Goal: Task Accomplishment & Management: Manage account settings

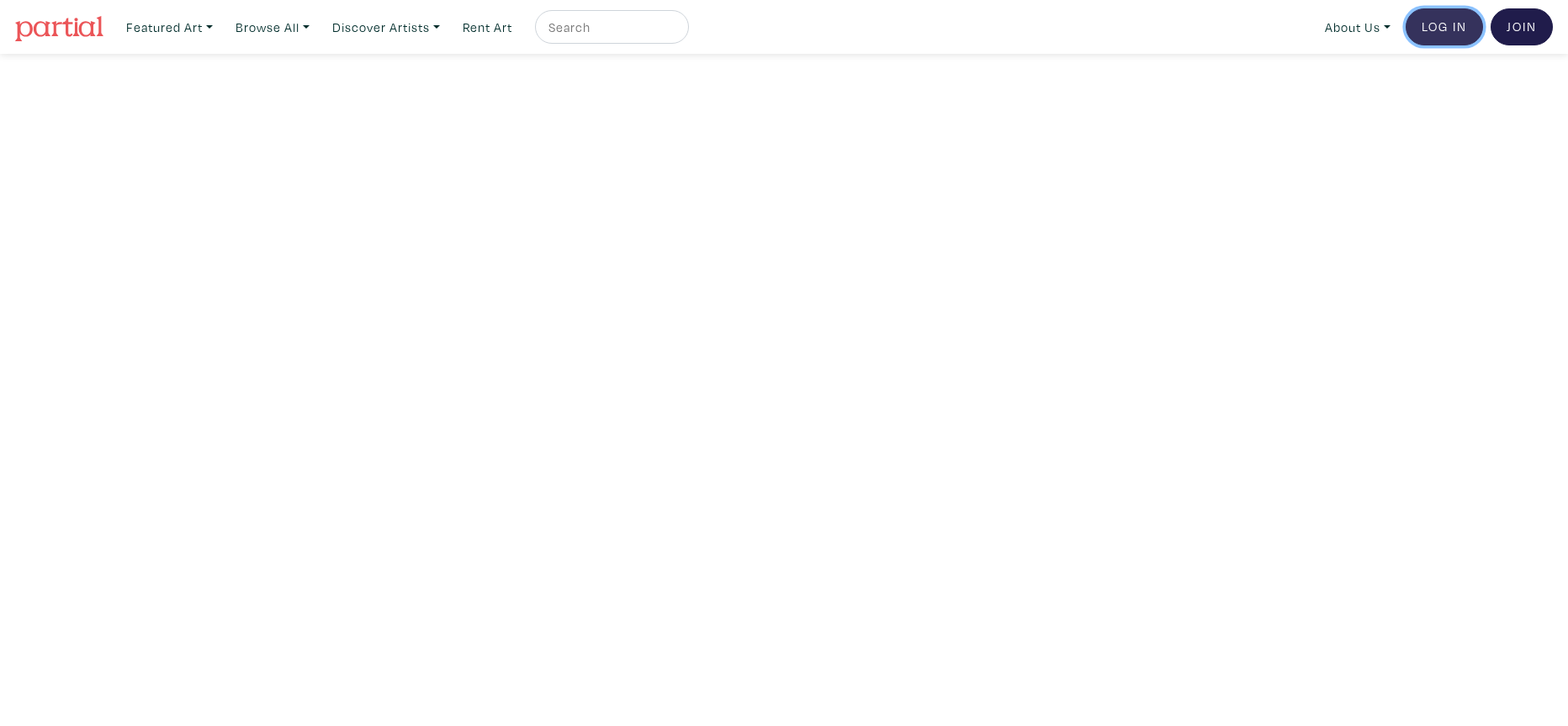
click at [1444, 25] on link "Log In" at bounding box center [1444, 27] width 78 height 37
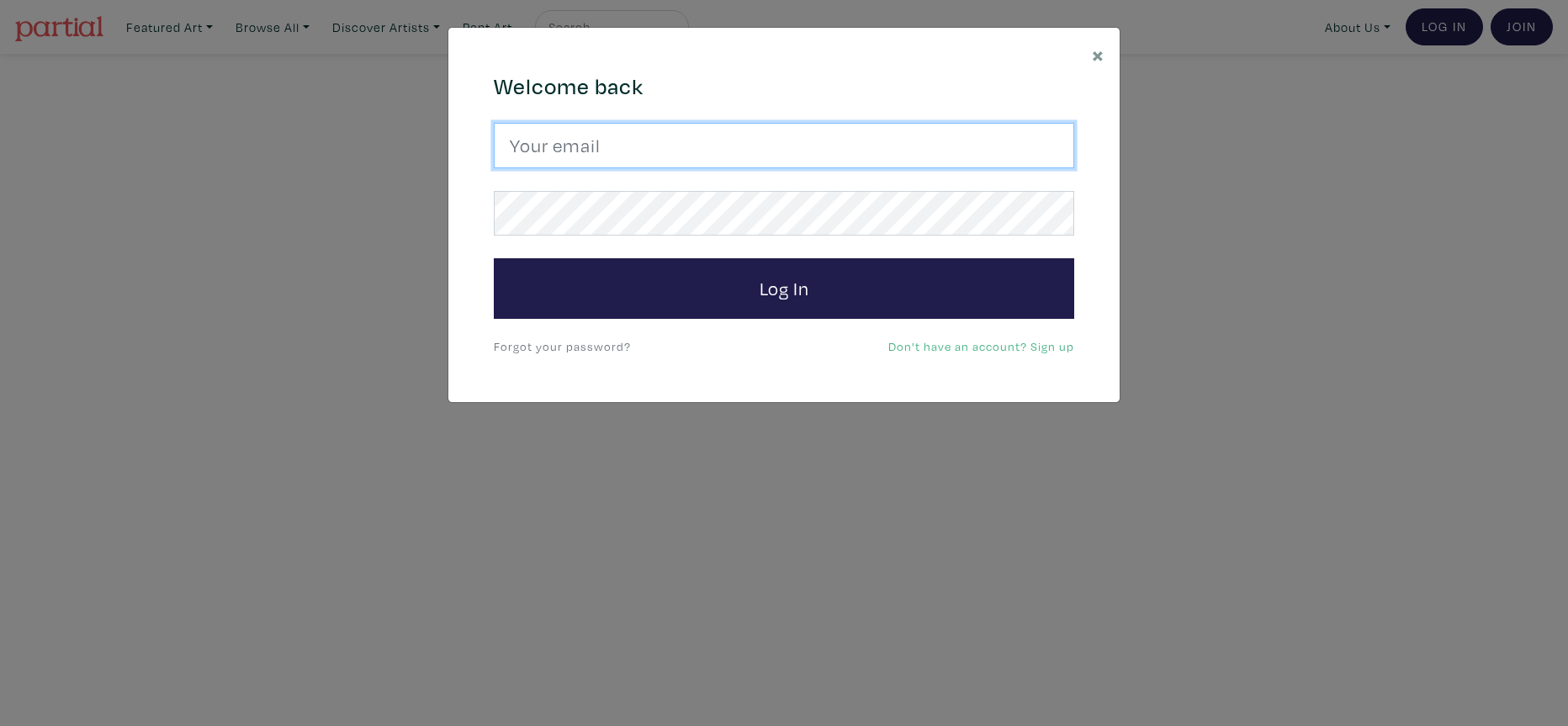
type input "djwinfield888@gmail.com"
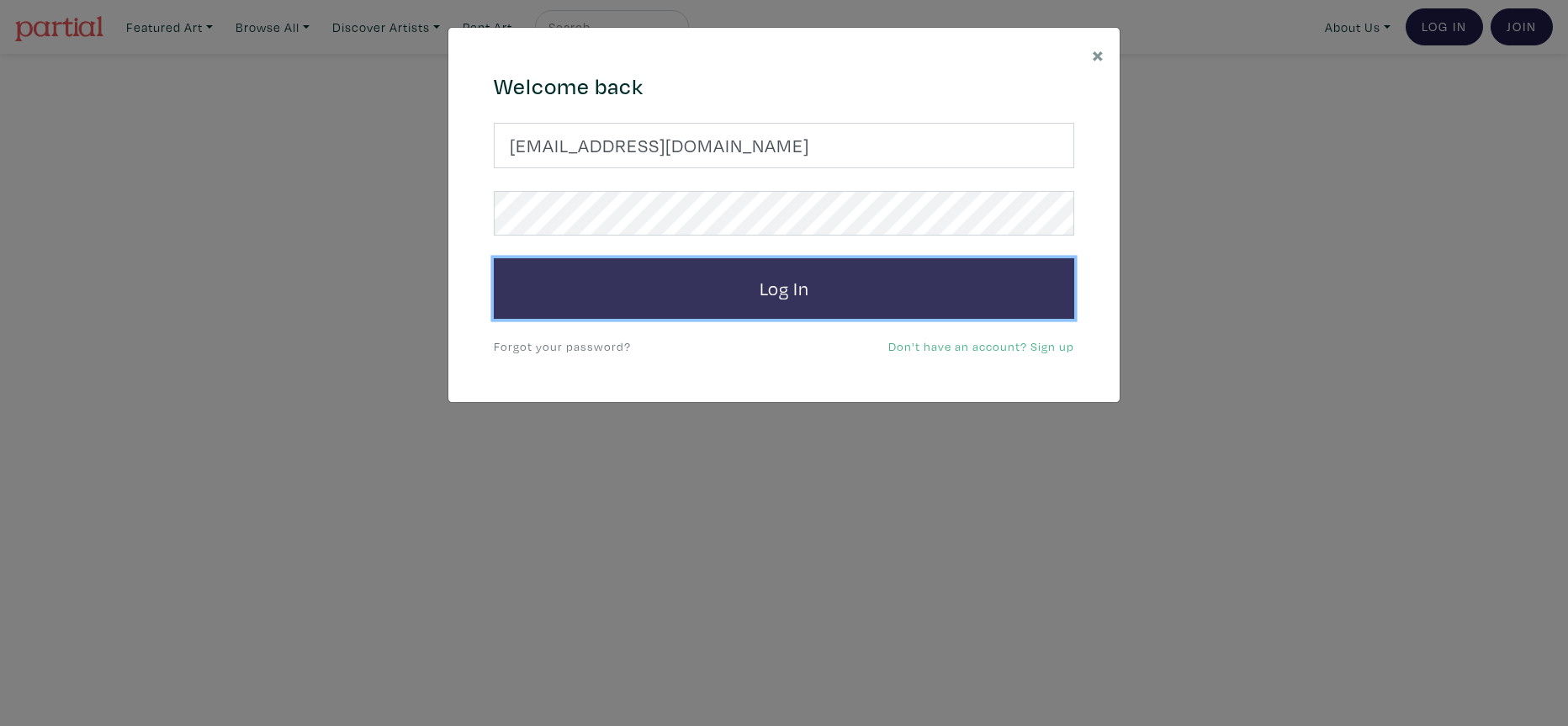
click at [822, 292] on button "Log In" at bounding box center [784, 288] width 581 height 60
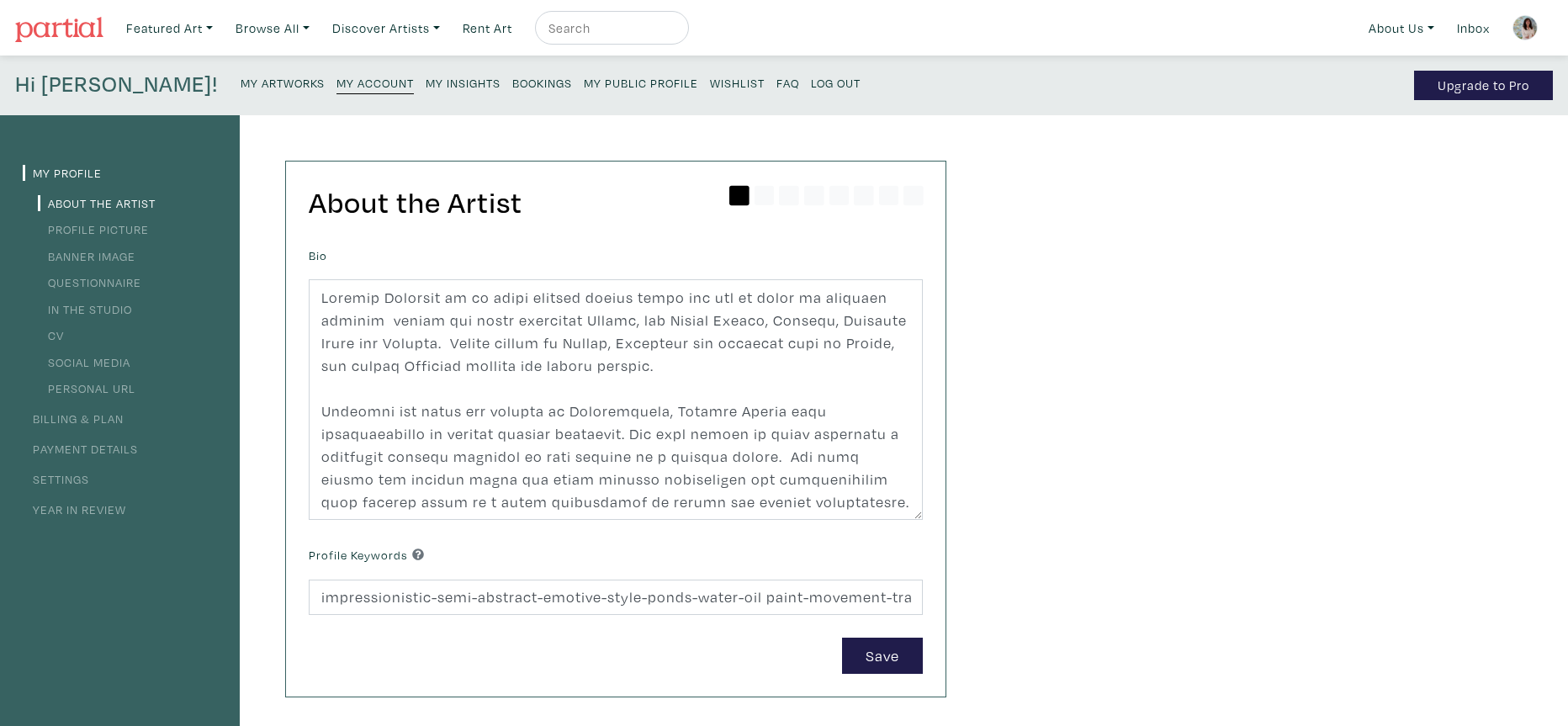
click at [99, 449] on link "Payment Details" at bounding box center [81, 448] width 115 height 16
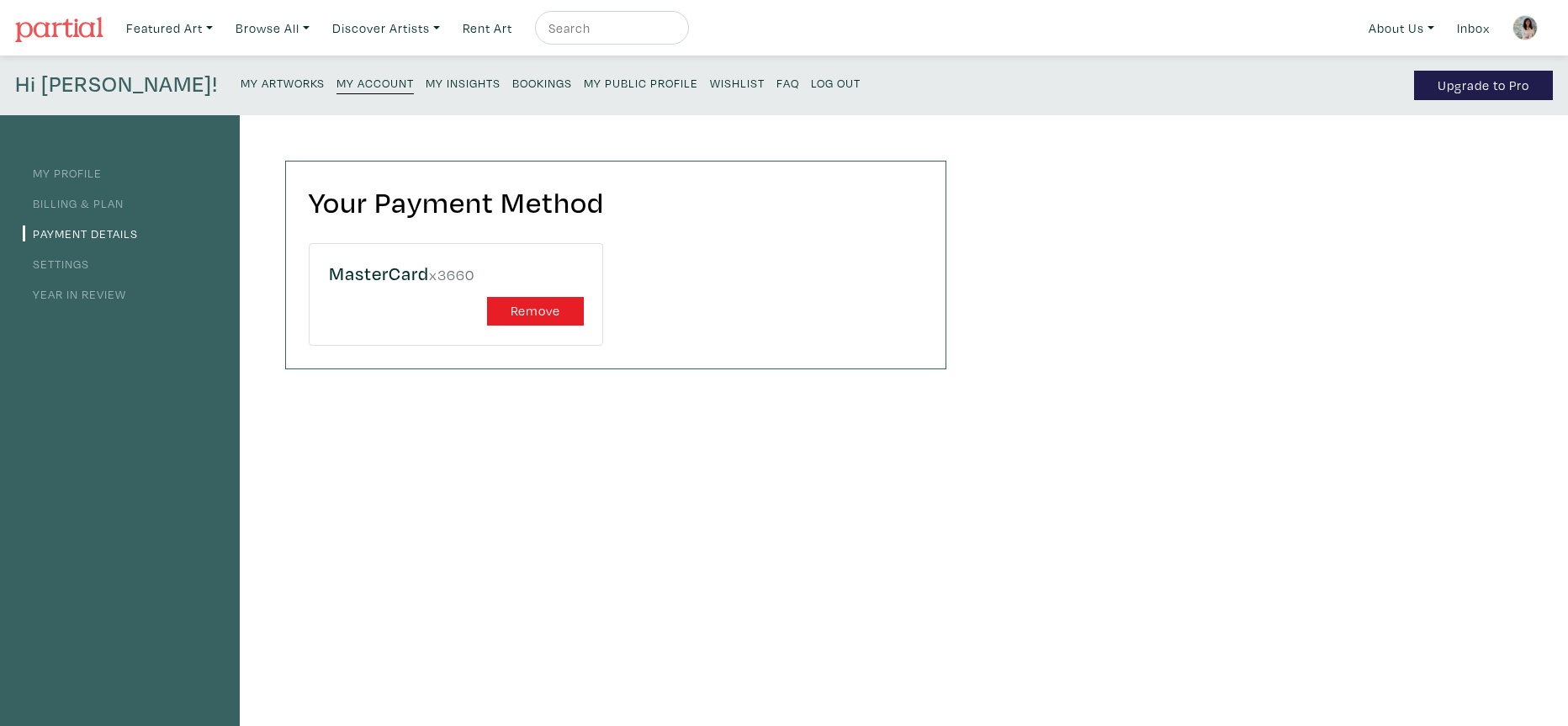
click at [79, 201] on link "Billing & Plan" at bounding box center [73, 203] width 101 height 16
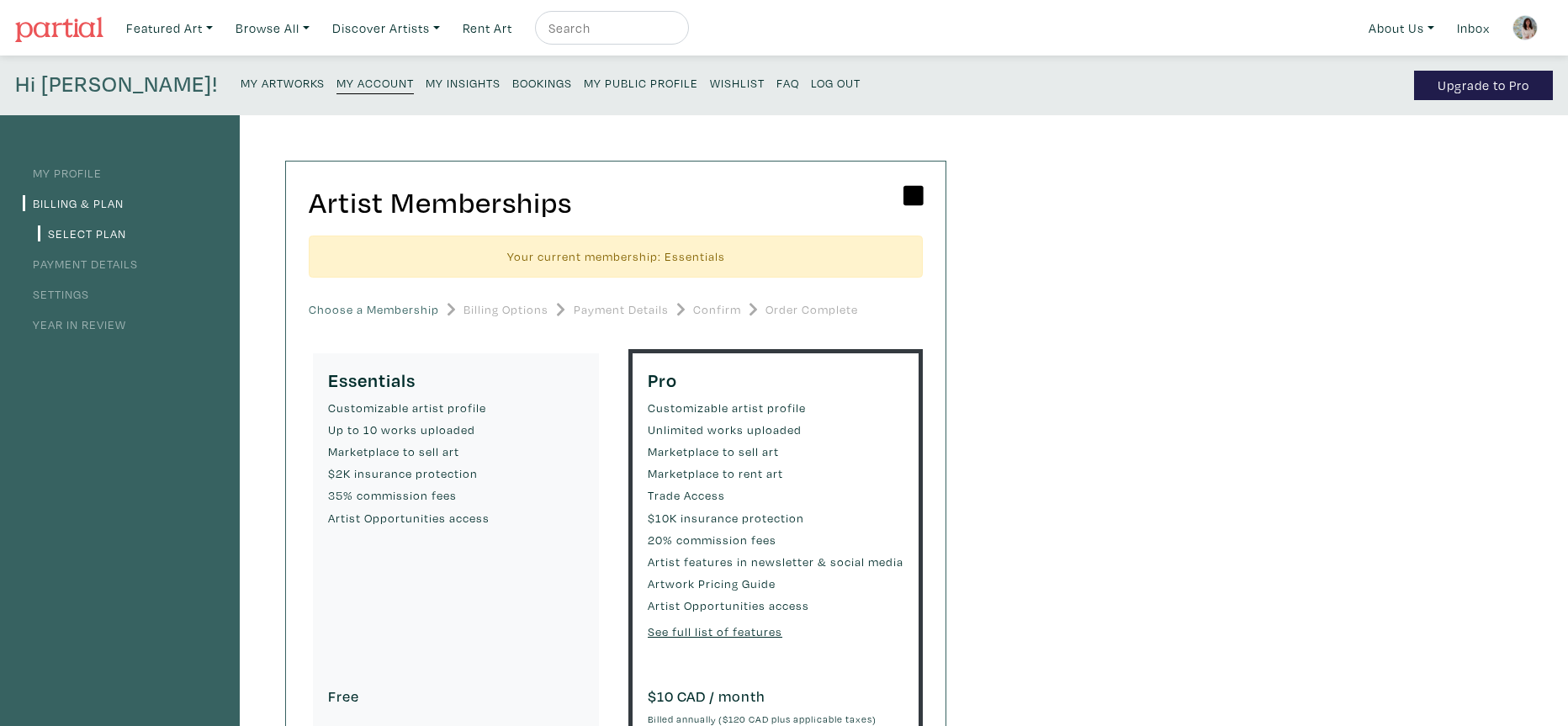
click at [740, 466] on small "Marketplace to rent art" at bounding box center [776, 473] width 255 height 18
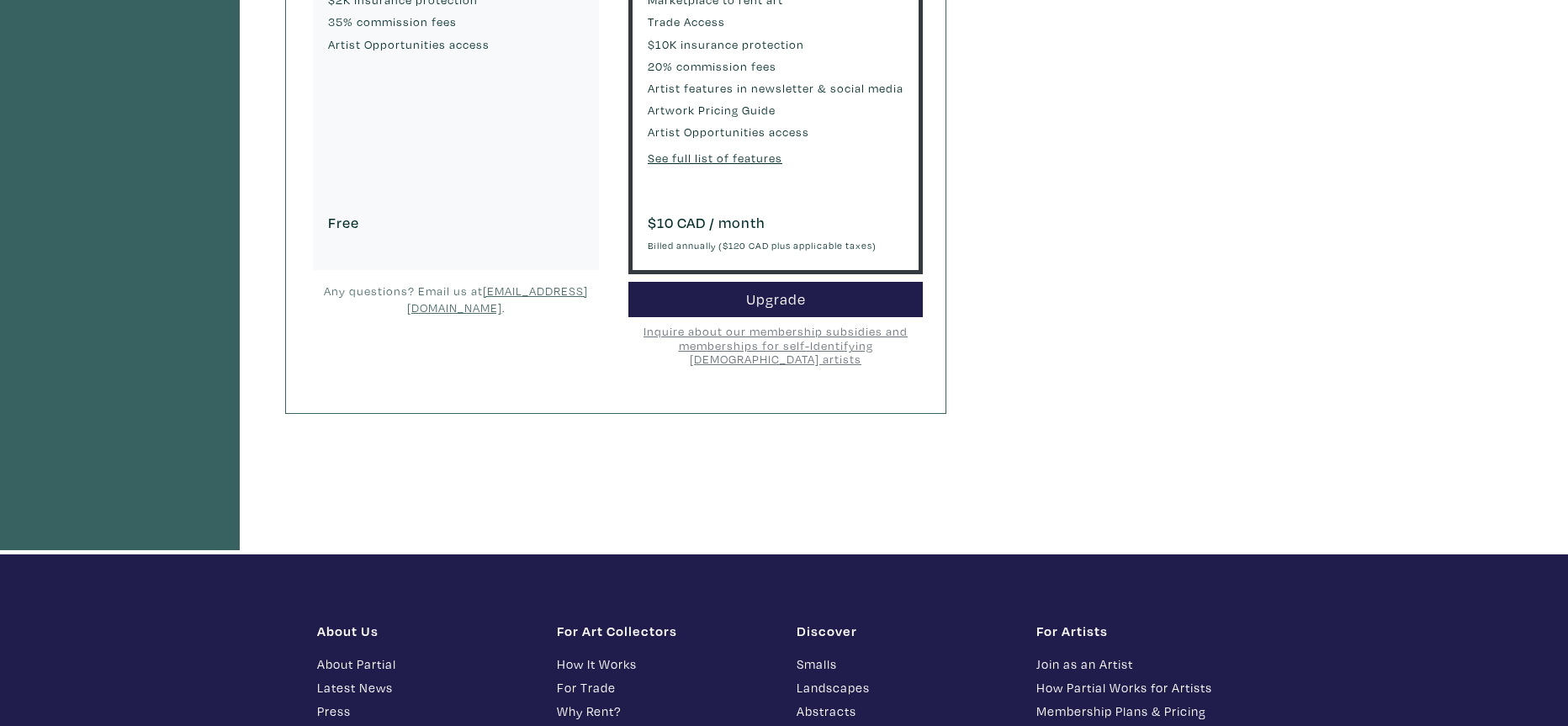
scroll to position [659, 0]
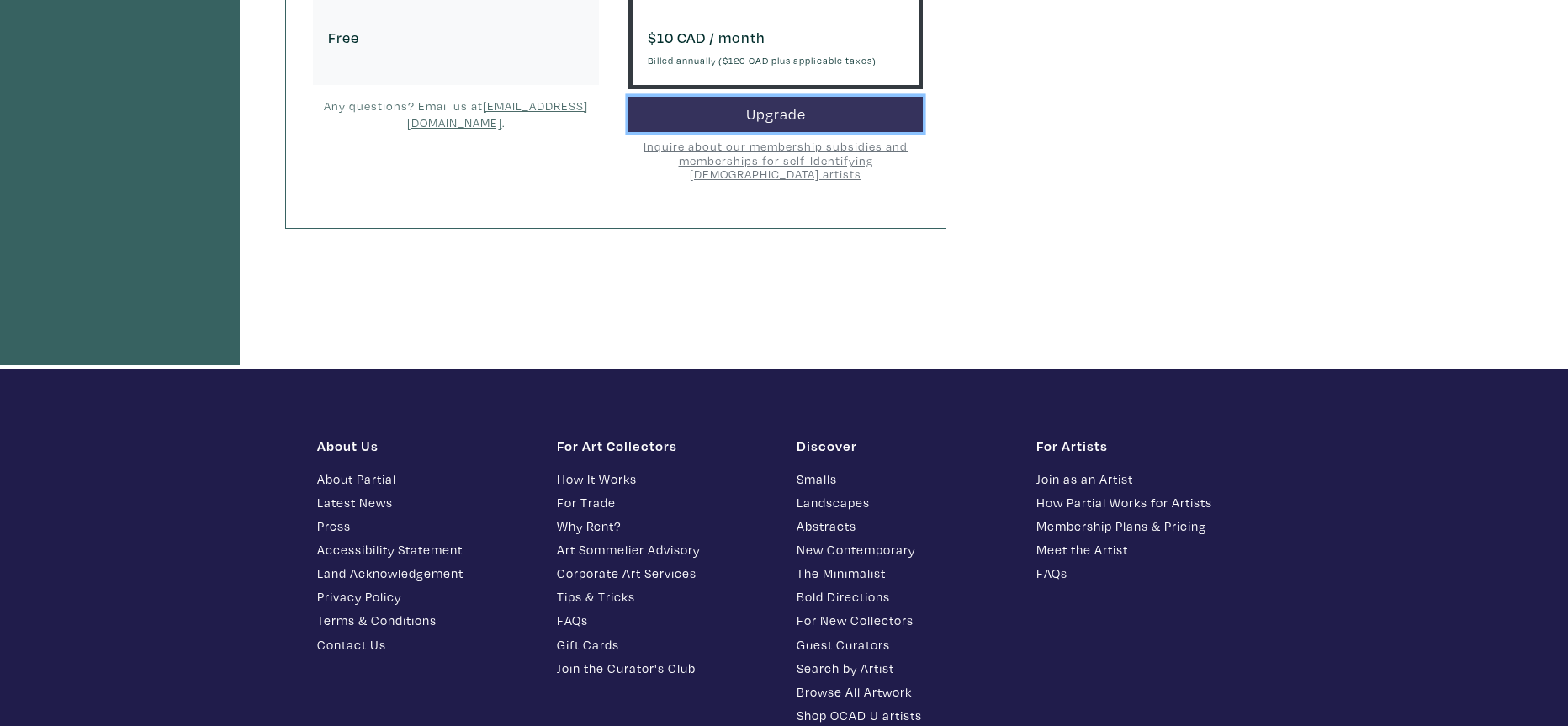
click at [770, 112] on button "Upgrade" at bounding box center [776, 115] width 295 height 36
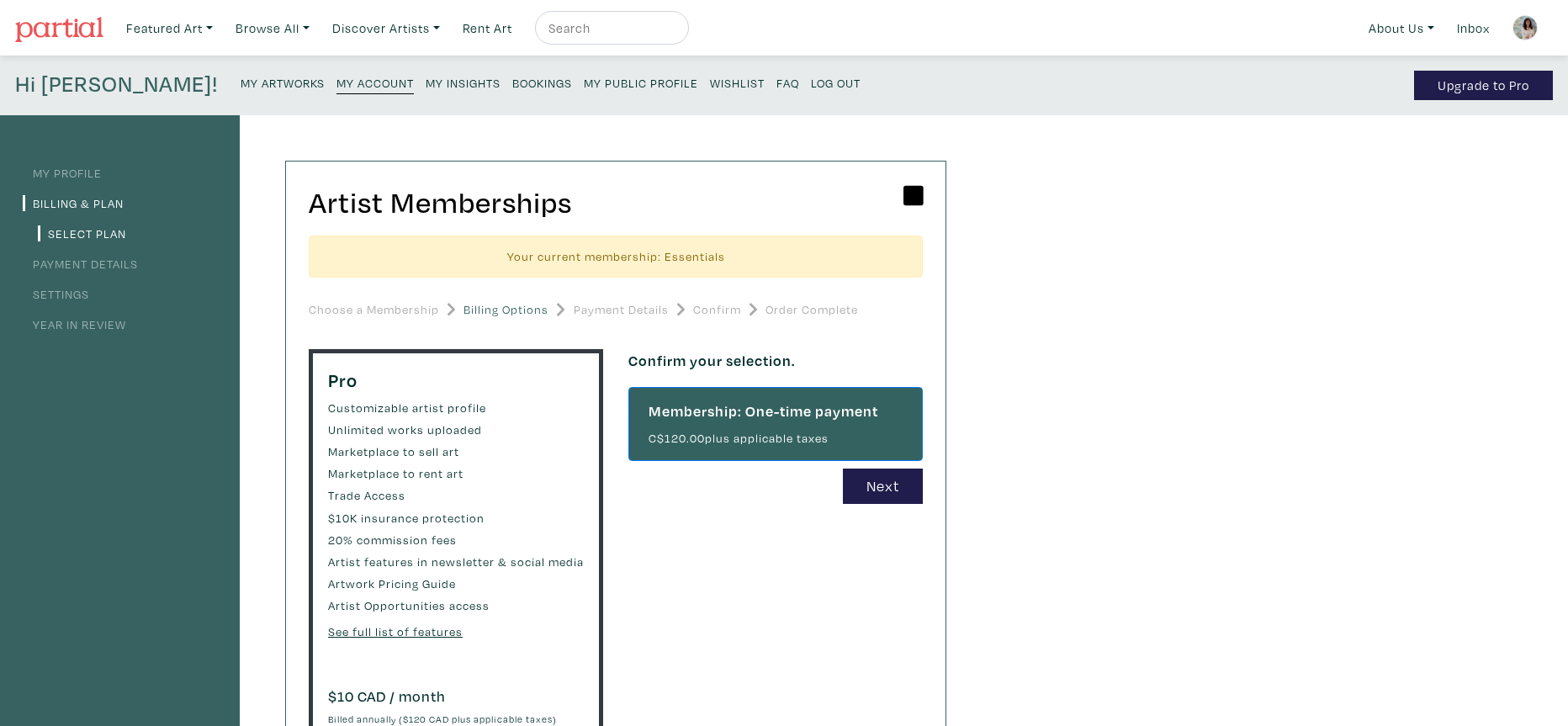
click at [337, 85] on small "My Account" at bounding box center [375, 83] width 78 height 16
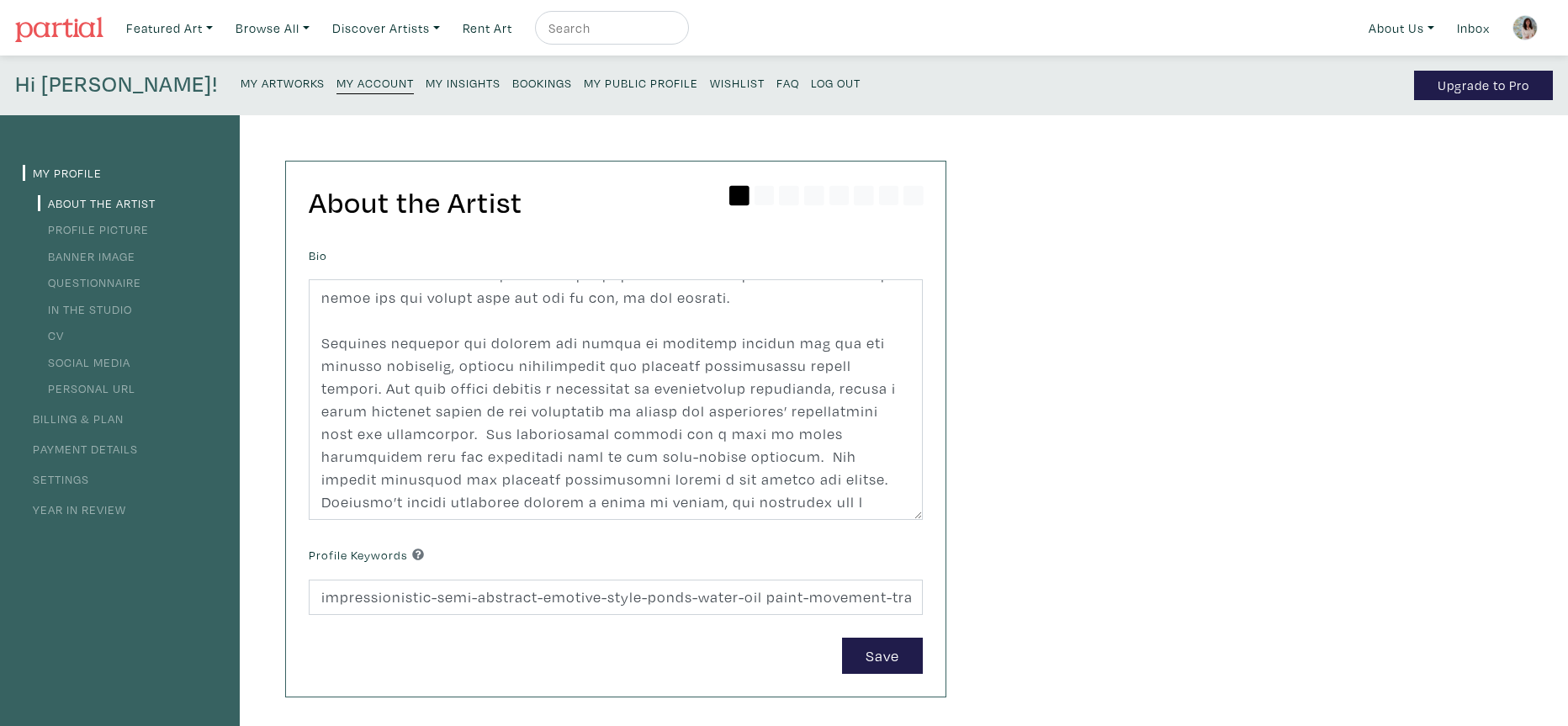
click at [96, 310] on link "In the Studio" at bounding box center [84, 309] width 94 height 16
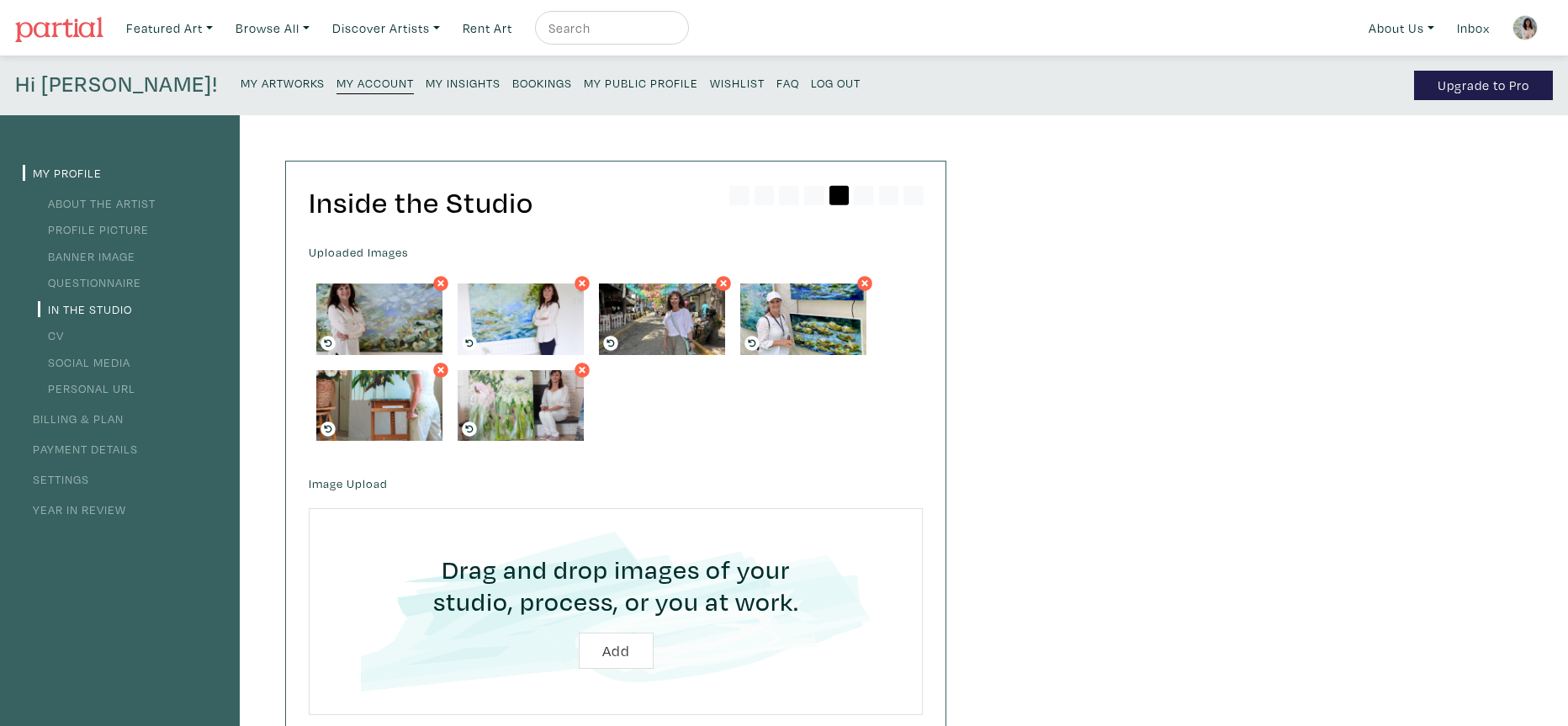
click at [241, 84] on small "My Artworks" at bounding box center [283, 83] width 84 height 16
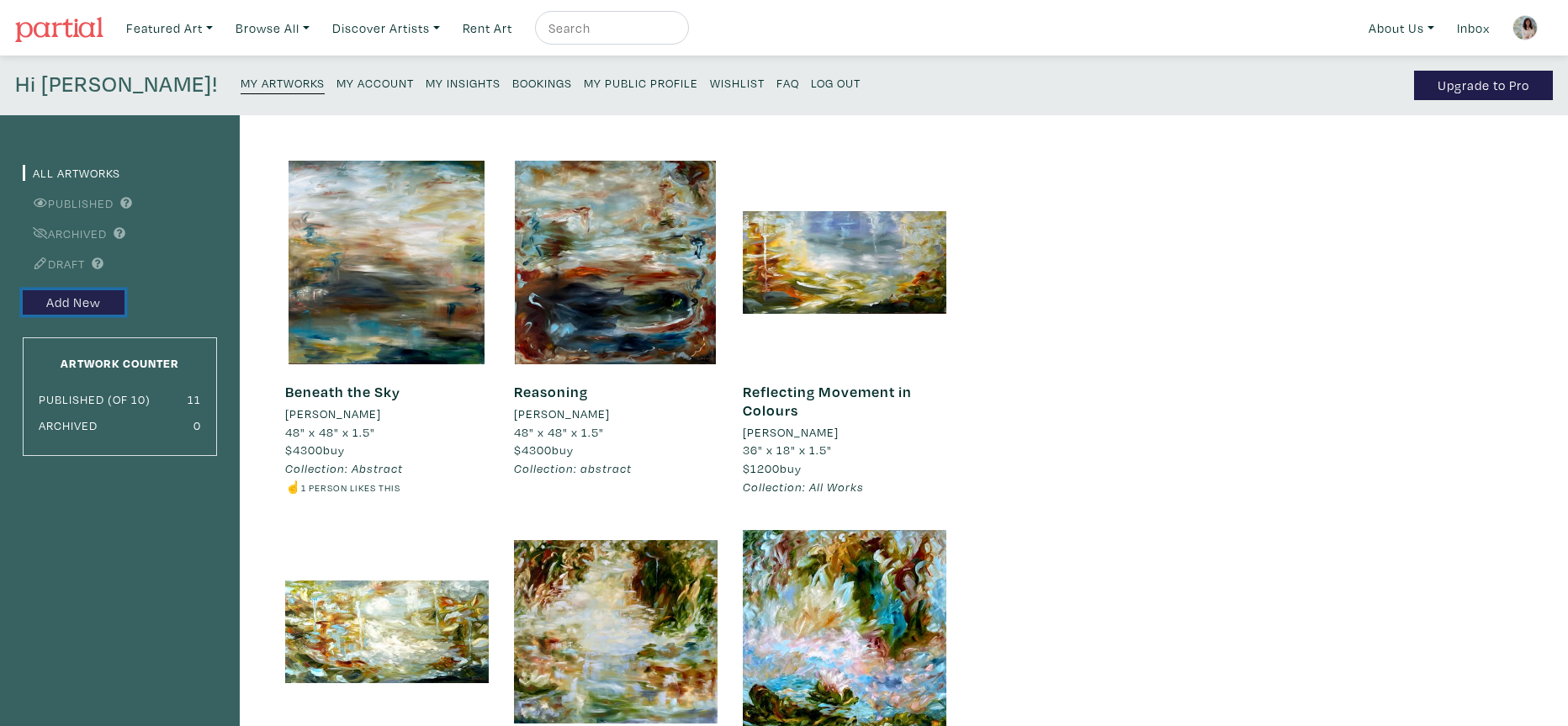
click at [106, 302] on link "Add New" at bounding box center [74, 302] width 102 height 24
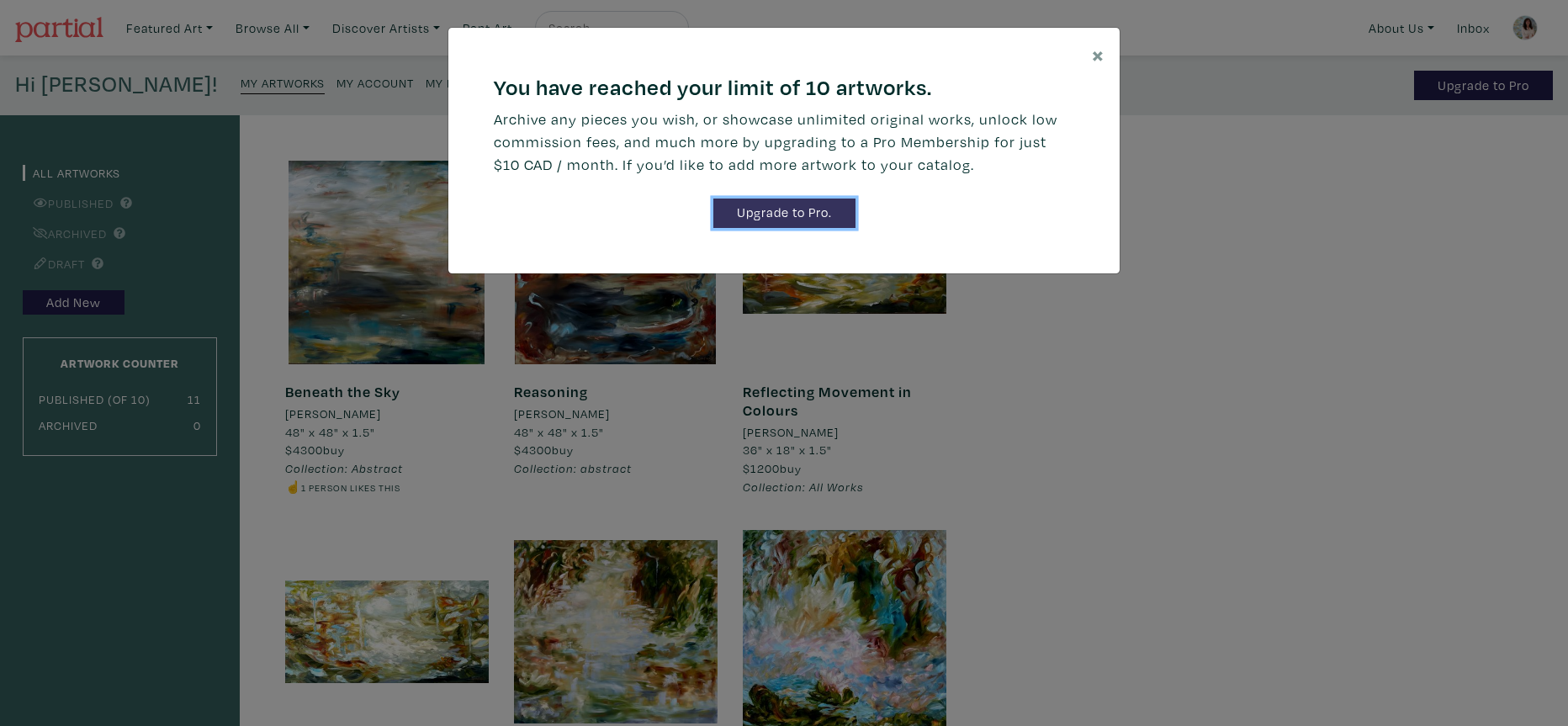
click at [821, 212] on link "Upgrade to Pro." at bounding box center [784, 213] width 142 height 30
